Goal: Obtain resource: Obtain resource

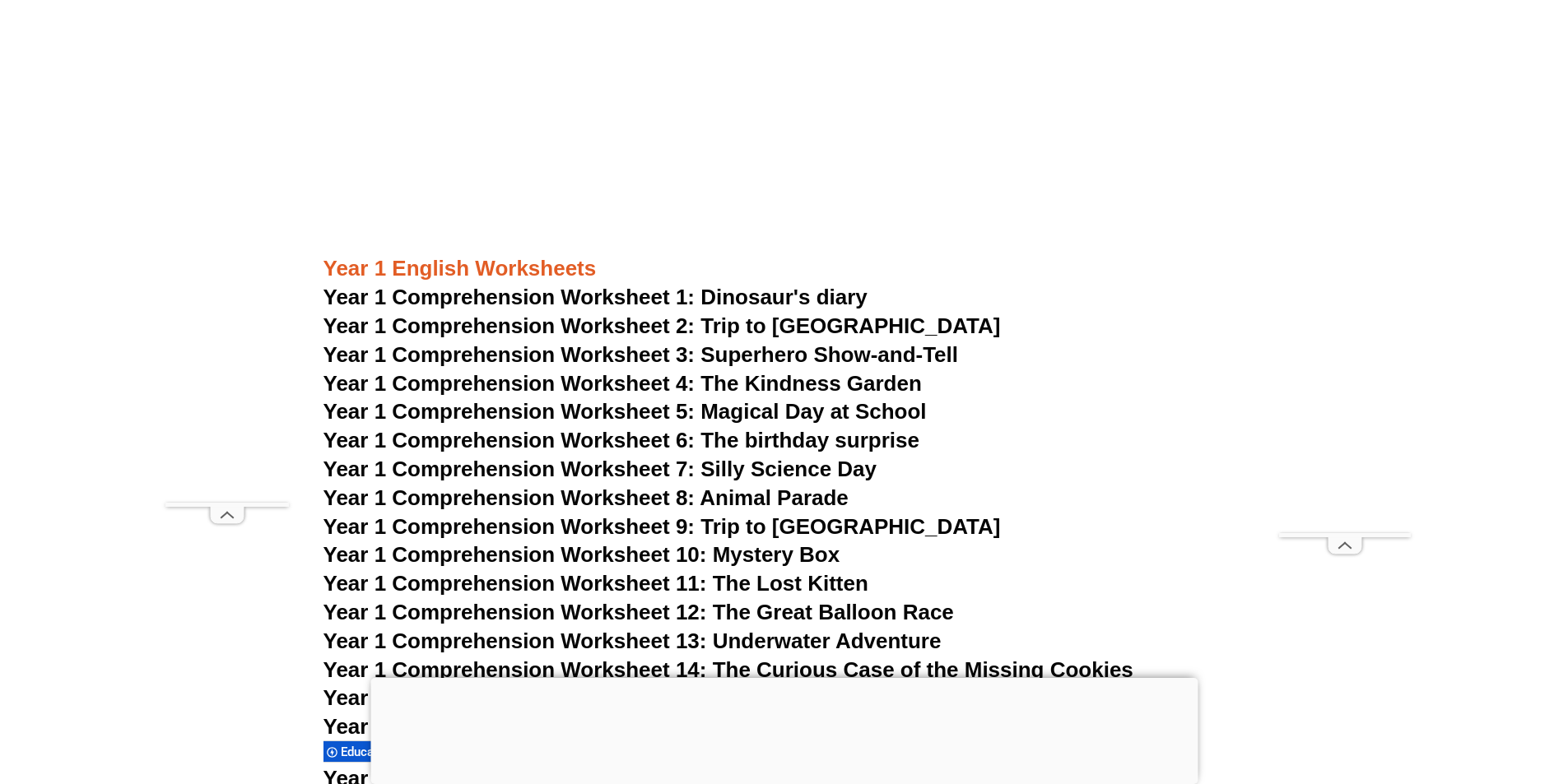
scroll to position [1914, 0]
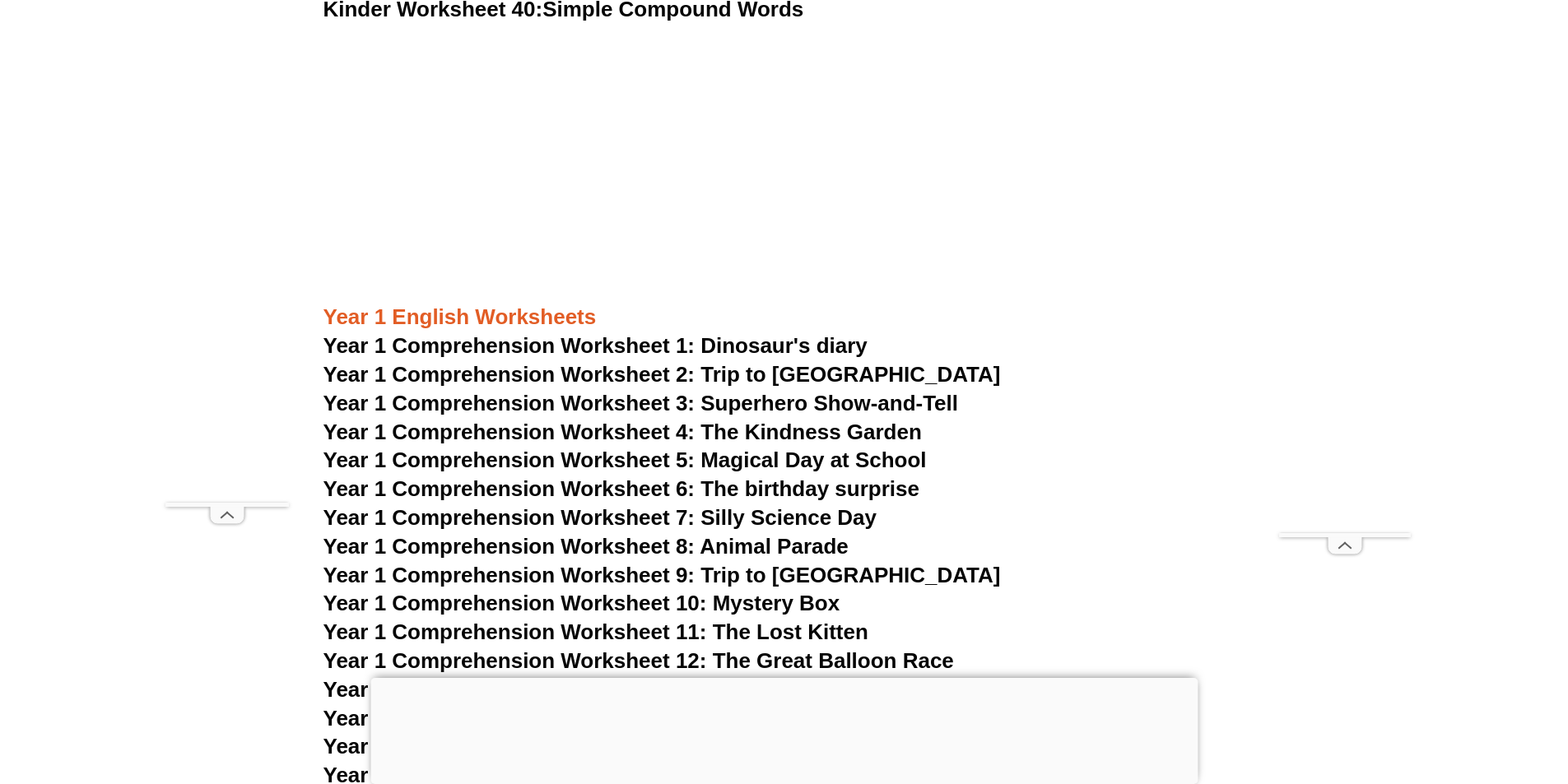
click at [536, 350] on span "Year 1 Comprehension Worksheet 1: Dinosaur's diary" at bounding box center [595, 345] width 544 height 24
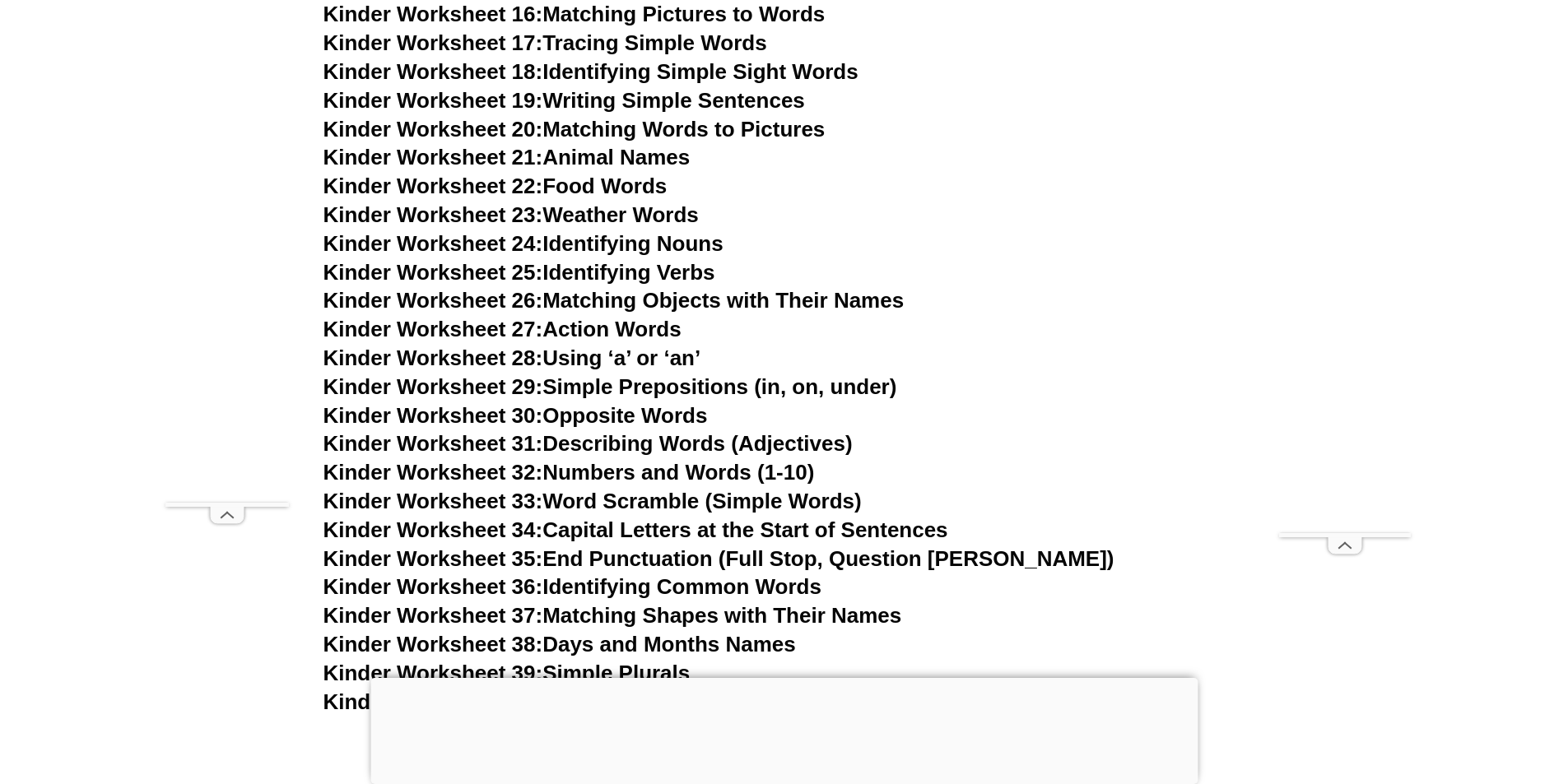
scroll to position [679, 0]
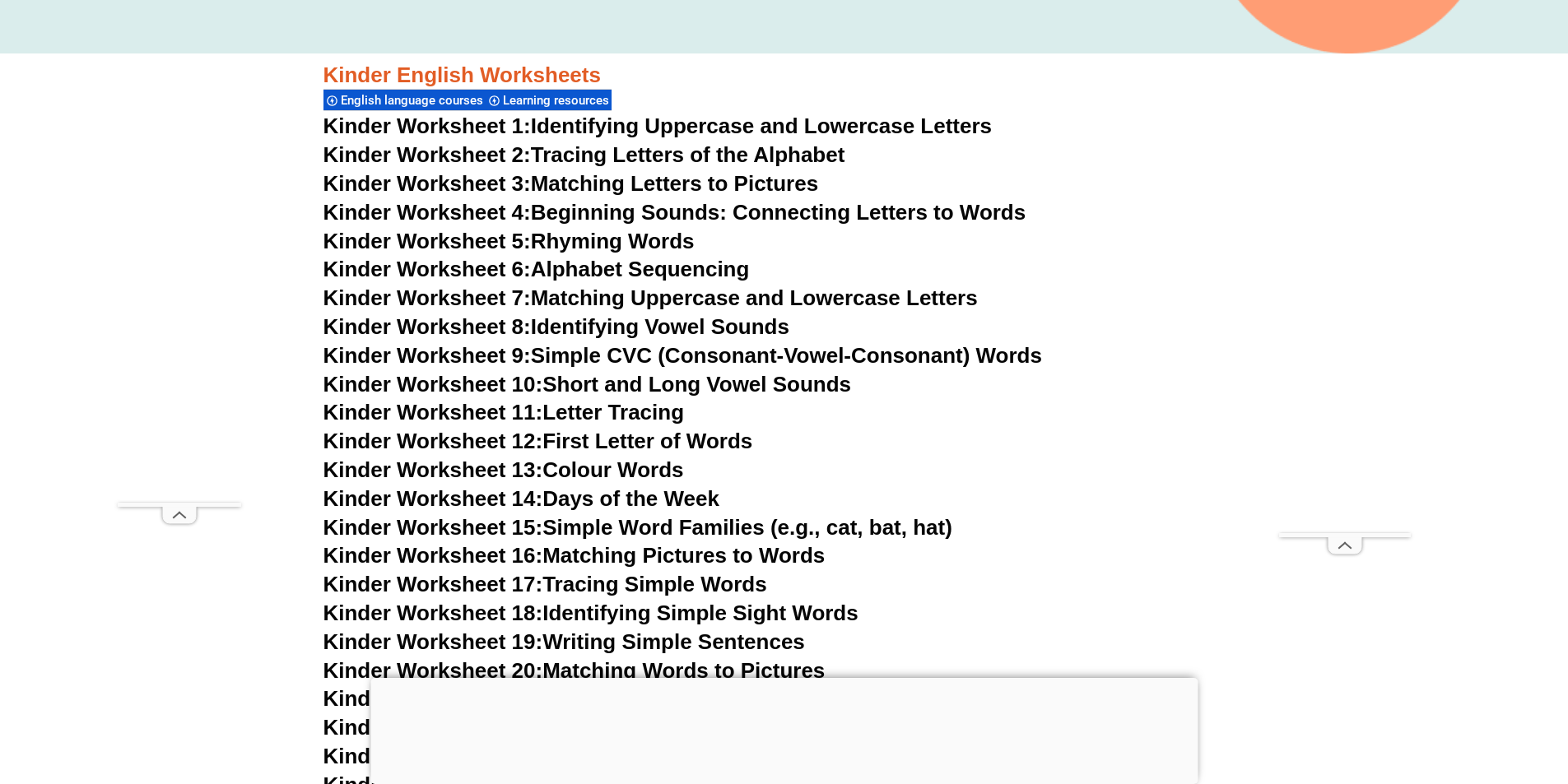
click at [629, 123] on link "Kinder Worksheet 1: Identifying Uppercase and Lowercase Letters" at bounding box center [658, 125] width 669 height 24
click at [626, 155] on link "Kinder Worksheet 2: Tracing Letters of the Alphabet" at bounding box center [584, 154] width 521 height 24
click at [702, 175] on link "Kinder Worksheet 3: Matching Letters to Pictures" at bounding box center [571, 183] width 496 height 24
click at [629, 210] on link "Kinder Worksheet 4: Beginning Sounds: Connecting Letters to Words" at bounding box center [674, 212] width 703 height 24
click at [628, 242] on link "Kinder Worksheet 5: Rhyming Words" at bounding box center [509, 240] width 371 height 24
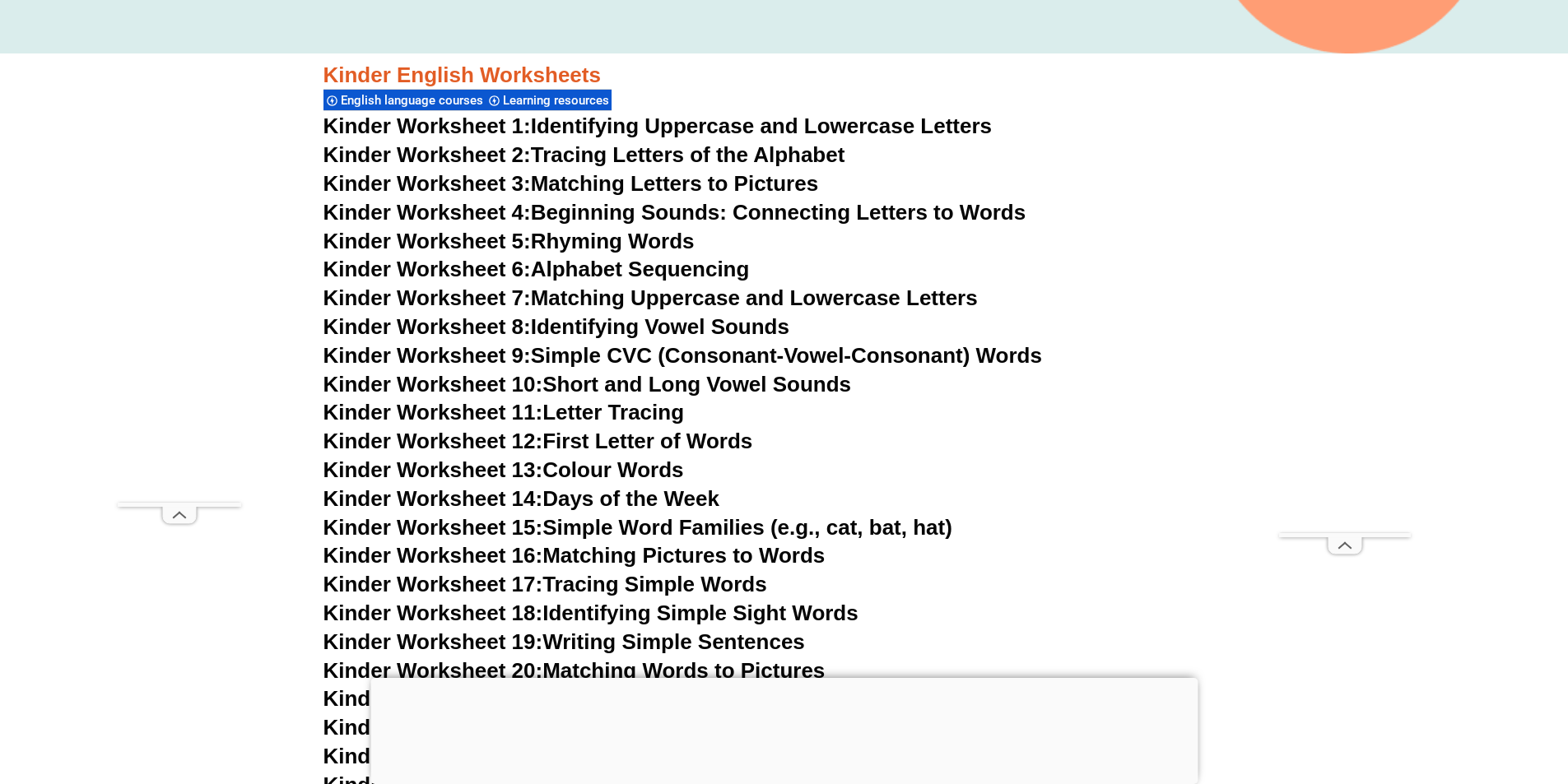
click at [674, 265] on link "Kinder Worksheet 6: Alphabet Sequencing" at bounding box center [536, 269] width 426 height 24
click at [607, 296] on link "Kinder Worksheet 7: Matching Uppercase and Lowercase Letters" at bounding box center [651, 297] width 655 height 24
click at [615, 326] on link "Kinder Worksheet 8: Identifying Vowel Sounds" at bounding box center [556, 326] width 466 height 24
click at [737, 349] on link "Kinder Worksheet 9: Simple CVC (Consonant-Vowel-Consonant) Words" at bounding box center [682, 355] width 718 height 24
click at [578, 377] on link "Kinder Worksheet 10: Short and Long Vowel Sounds" at bounding box center [587, 384] width 528 height 24
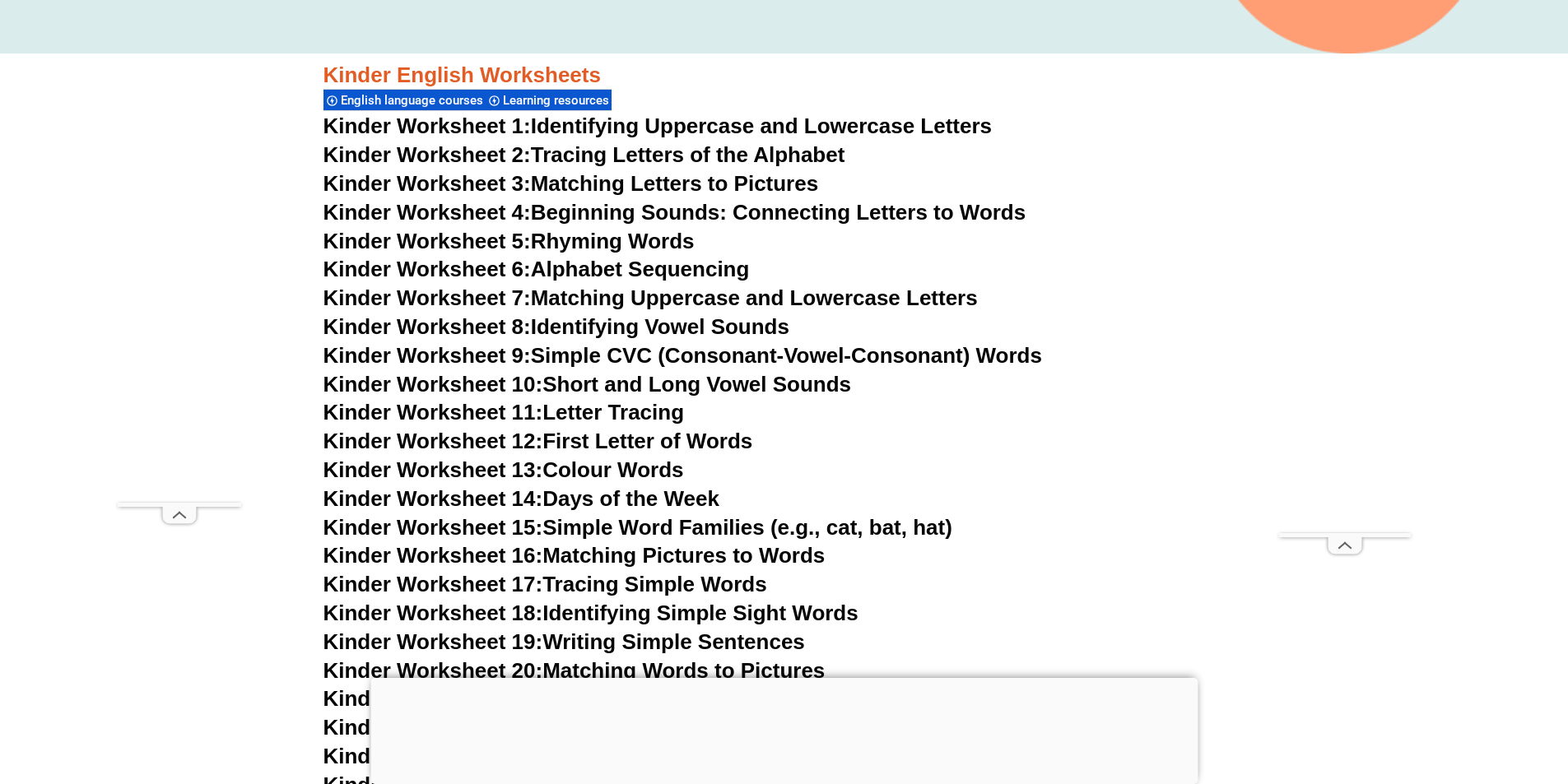
click at [616, 409] on link "Kinder Worksheet 11: Letter Tracing" at bounding box center [504, 412] width 362 height 24
click at [678, 445] on link "Kinder Worksheet 12: First Letter of Words" at bounding box center [538, 441] width 429 height 24
click at [612, 498] on link "Kinder Worksheet 14: Days of the Week" at bounding box center [521, 498] width 396 height 24
click at [678, 529] on link "Kinder Worksheet 15: Simple Word Families (e.g., cat, bat, hat)" at bounding box center [638, 527] width 629 height 24
click at [732, 583] on link "Kinder Worksheet 17: Tracing Simple Words" at bounding box center [545, 584] width 444 height 24
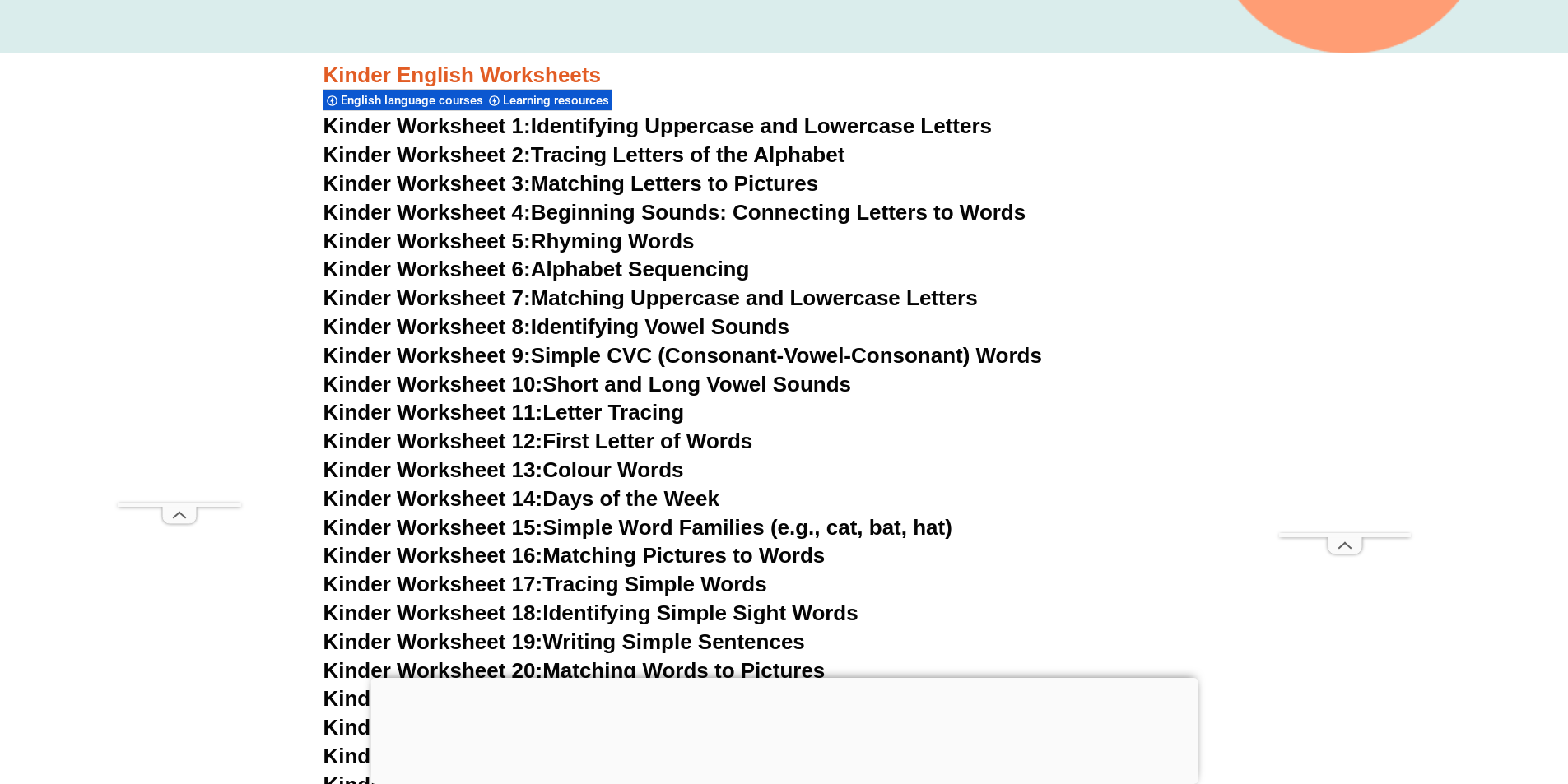
click at [707, 612] on link "Kinder Worksheet 18: Identifying Simple Sight Words" at bounding box center [591, 612] width 535 height 24
